Goal: Navigation & Orientation: Find specific page/section

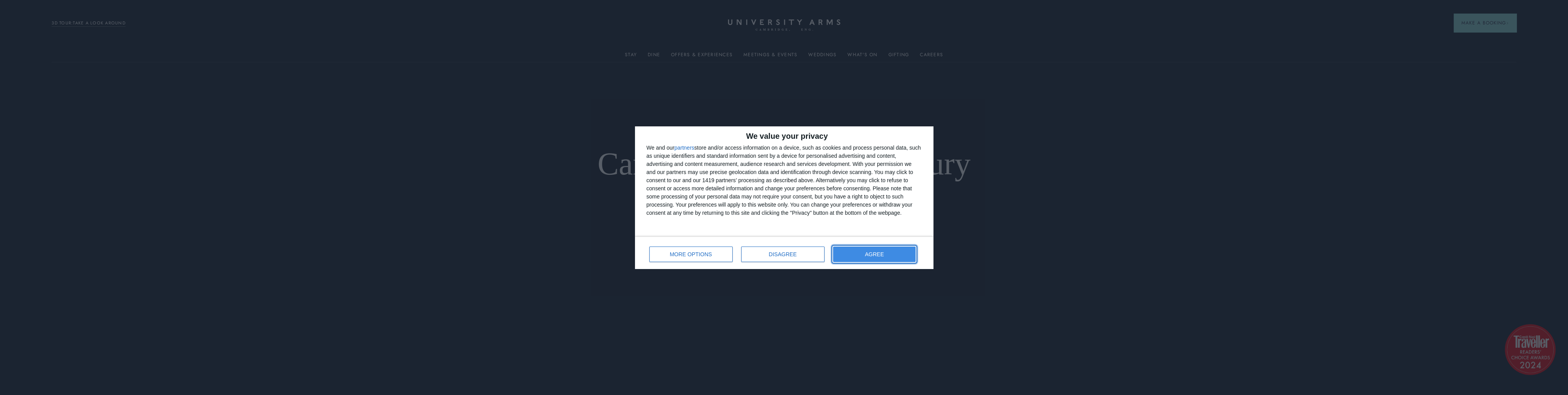
click at [876, 255] on span "AGREE" at bounding box center [874, 254] width 19 height 5
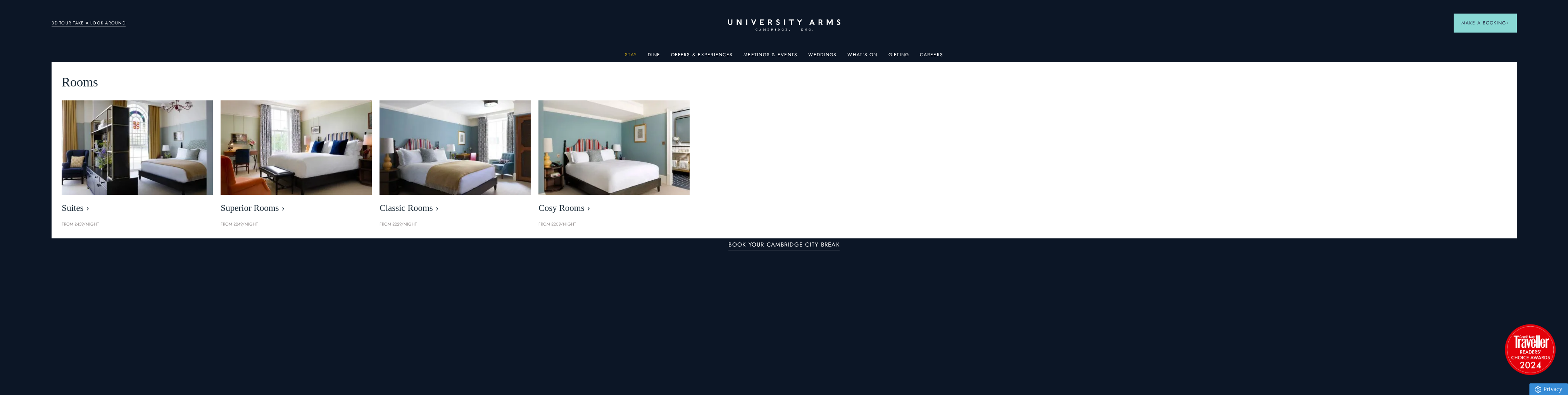
click at [634, 55] on link "Stay" at bounding box center [631, 57] width 12 height 10
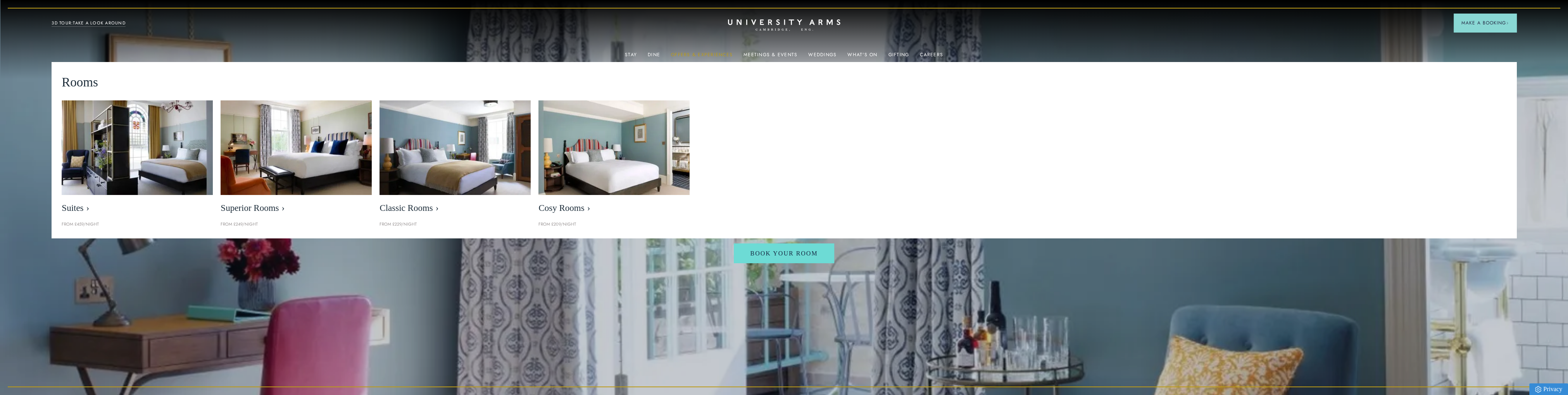
click at [701, 55] on link "Offers & Experiences" at bounding box center [701, 57] width 61 height 10
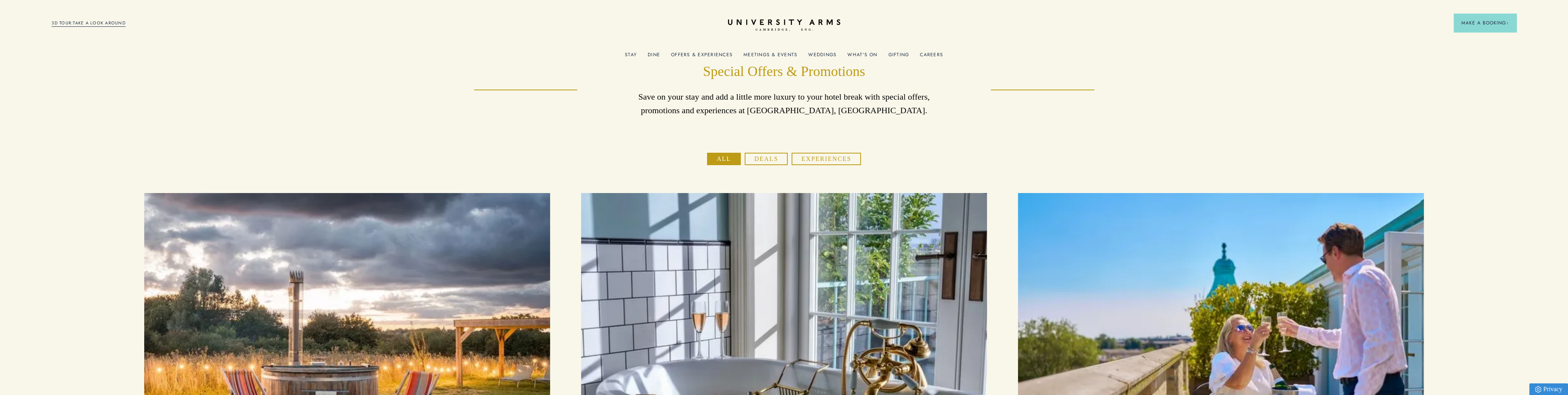
click at [811, 158] on button "Experiences" at bounding box center [826, 159] width 69 height 12
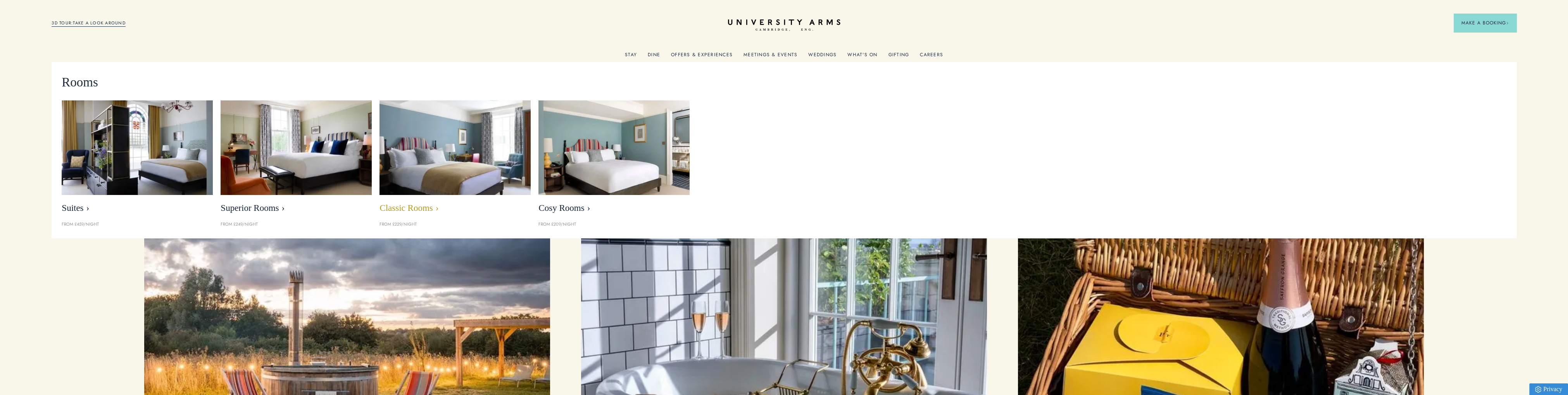
click at [497, 182] on img at bounding box center [455, 147] width 174 height 108
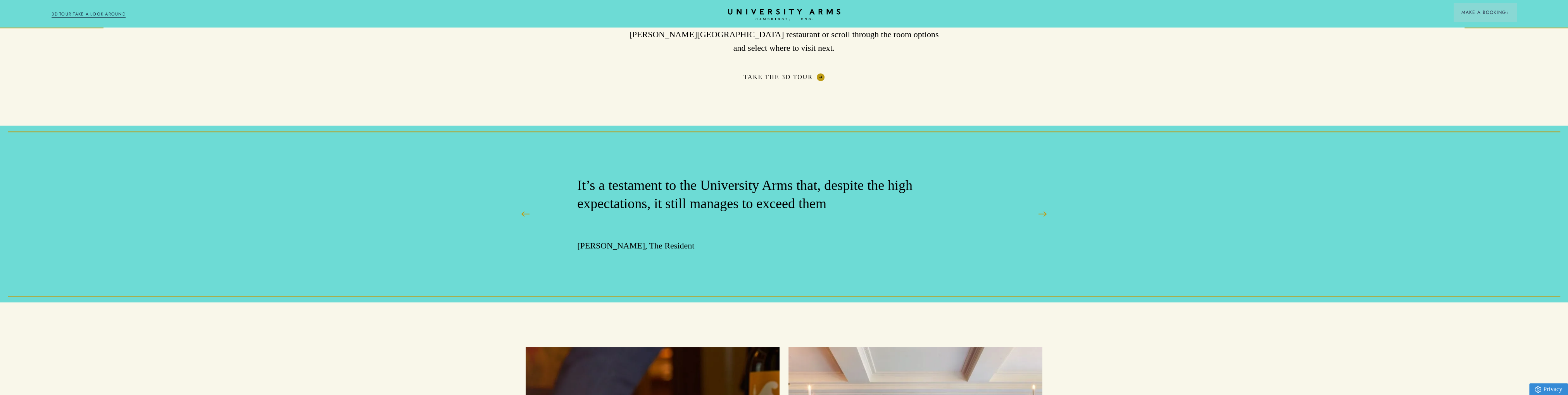
scroll to position [1391, 0]
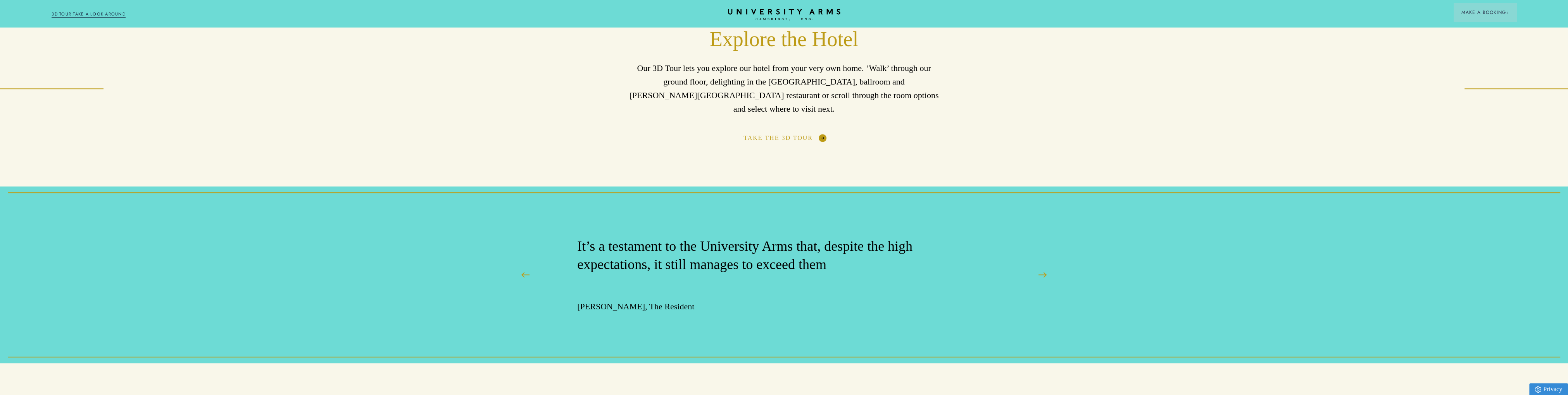
click at [800, 134] on link "Take The 3D Tour" at bounding box center [783, 138] width 81 height 8
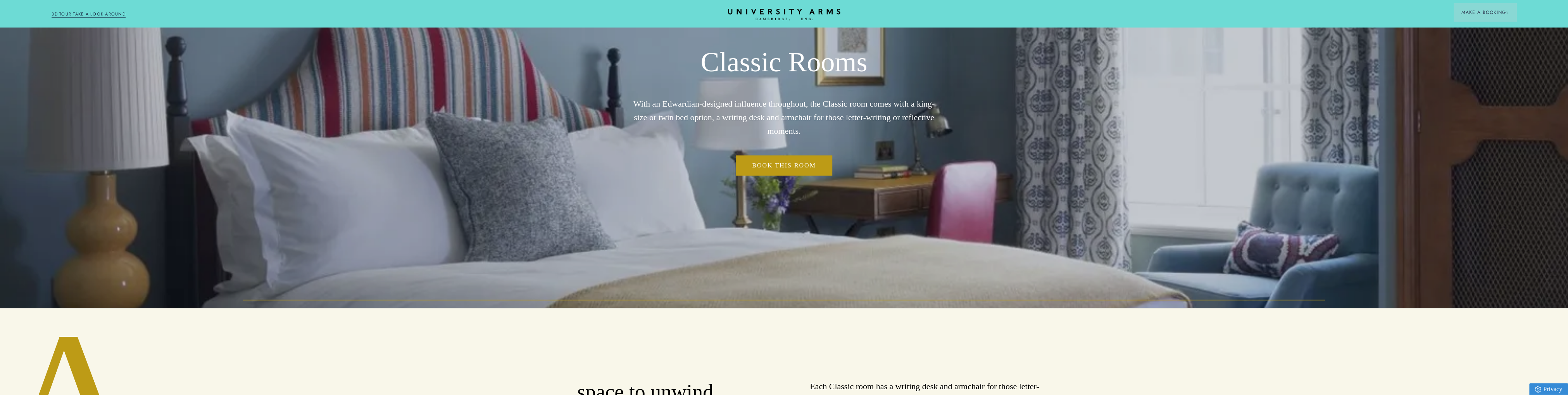
scroll to position [0, 0]
